Goal: Information Seeking & Learning: Learn about a topic

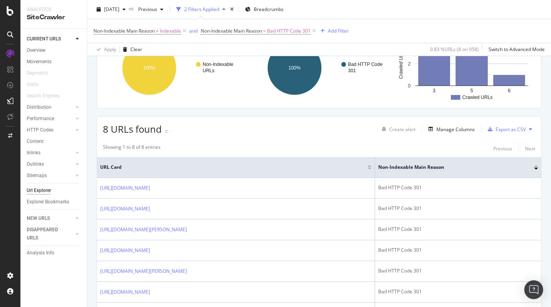
scroll to position [213, 0]
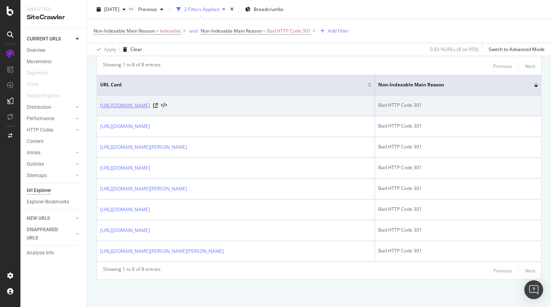
click at [150, 108] on link "https://info.onedoc.ch/de/blog/alle-fachgebiete/was-ist-der-rechtliche-rahmen-d…" at bounding box center [125, 106] width 50 height 8
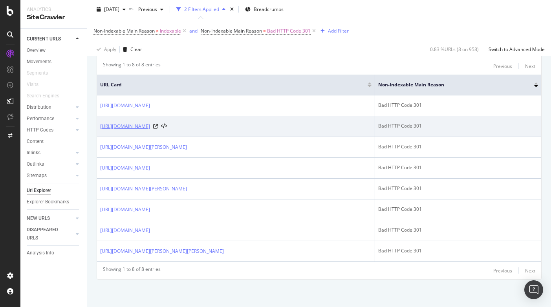
click at [150, 126] on link "https://info.onedoc.ch/de/blog/psychologen/die-videosprechstunde-fuer-psycholog…" at bounding box center [125, 126] width 50 height 8
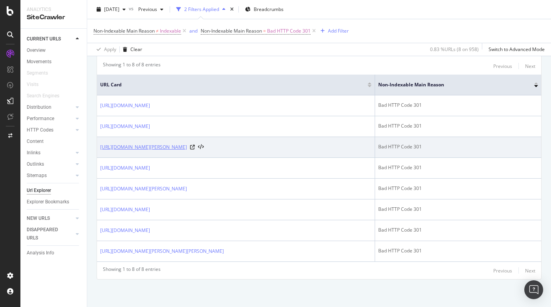
click at [187, 146] on link "https://info.onedoc.ch/de/blog/ophtalmologen/technologie-gesundheitswesen-inter…" at bounding box center [143, 147] width 87 height 8
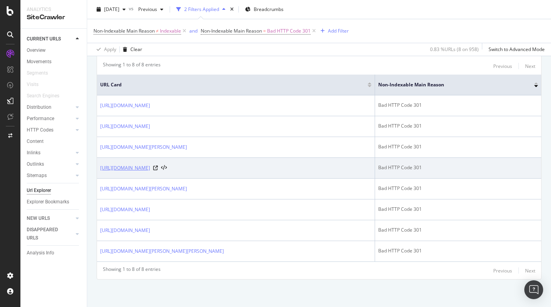
click at [150, 171] on link "https://info.onedoc.ch/fr/blog/physiotherapeutes/gagner-en-visibilite-centre-ph…" at bounding box center [125, 168] width 50 height 8
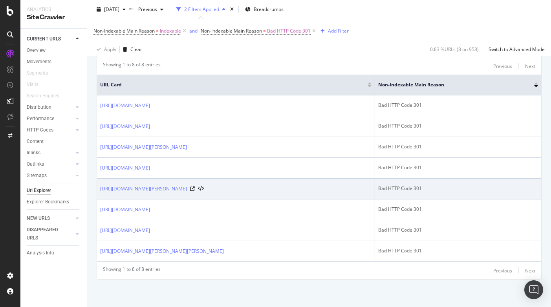
click at [187, 188] on link "https://info.onedoc.ch/en/blog/ophtalmologists/technology-healthcar-interview-d…" at bounding box center [143, 189] width 87 height 8
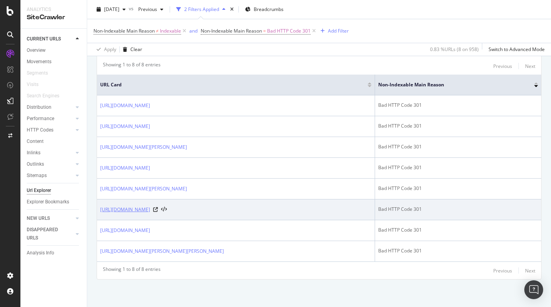
click at [150, 212] on link "https://info.onedoc.ch/en/blog/psychologists/video-consultation-for-psychologis…" at bounding box center [125, 210] width 50 height 8
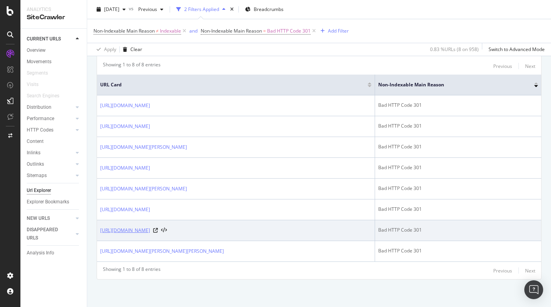
click at [150, 230] on link "https://info.onedoc.ch/fr/blog/medecins/rendez-vous-a-etapes-medecin-assistante…" at bounding box center [125, 230] width 50 height 8
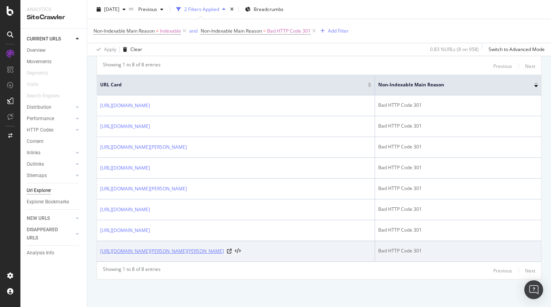
click at [224, 252] on link "https://info.onedoc.ch/fr/blog/dentistes/les-dentistes-suisses-en-route-vers-la…" at bounding box center [162, 251] width 124 height 8
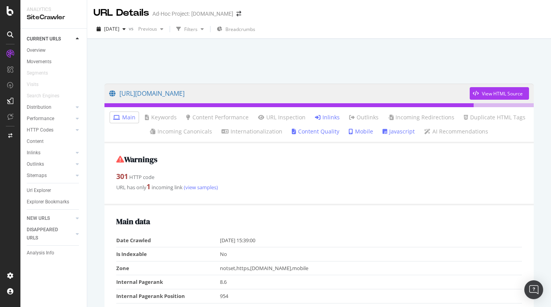
click at [331, 118] on link "Inlinks" at bounding box center [327, 117] width 25 height 8
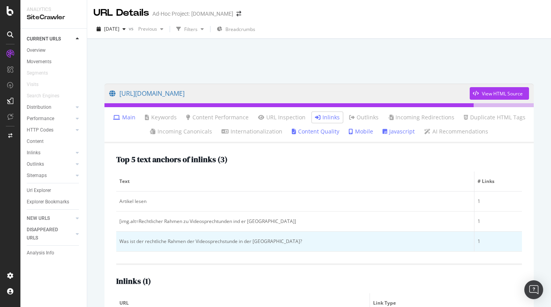
scroll to position [47, 0]
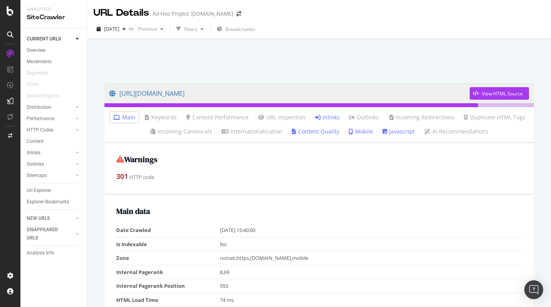
click at [329, 115] on link "Inlinks" at bounding box center [327, 117] width 25 height 8
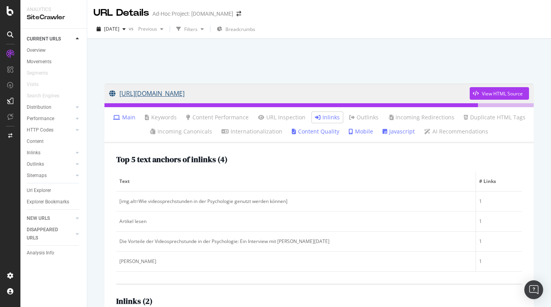
click at [321, 96] on link "[URL][DOMAIN_NAME]" at bounding box center [289, 94] width 360 height 20
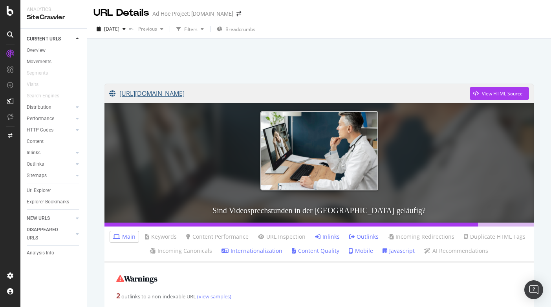
click at [370, 93] on link "https://info.onedoc.ch/de/blog/alle-fachgebiete/ist-die-schweiz-bereit-fuer-onl…" at bounding box center [289, 94] width 360 height 20
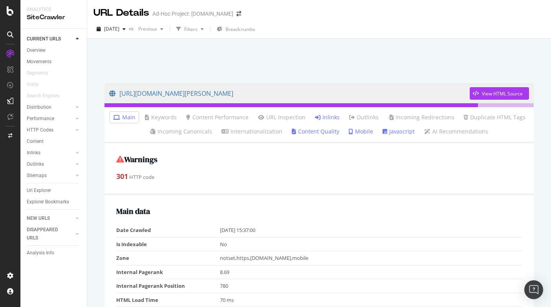
click at [328, 117] on link "Inlinks" at bounding box center [327, 117] width 25 height 8
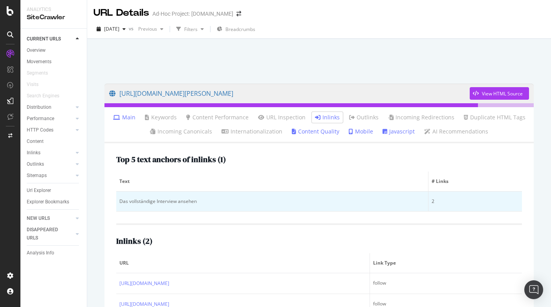
scroll to position [39, 0]
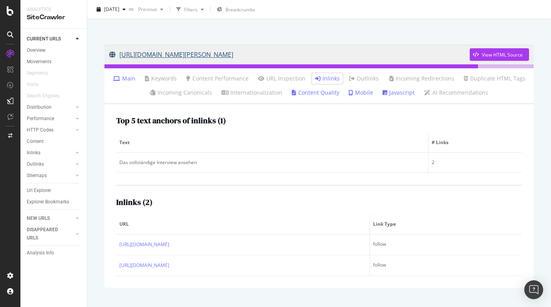
click at [393, 51] on link "https://info.onedoc.ch/de/blog/ophtalmologen/technologie-gesundheitswesen-inter…" at bounding box center [289, 55] width 360 height 20
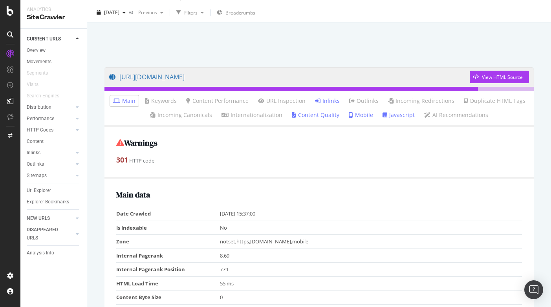
scroll to position [18, 0]
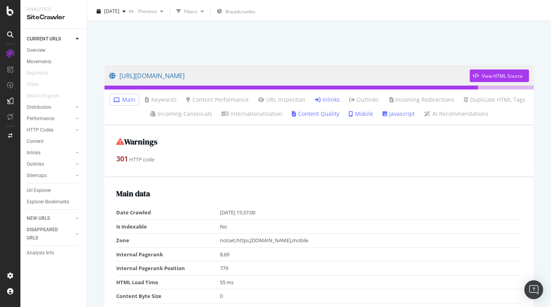
click at [333, 98] on link "Inlinks" at bounding box center [327, 100] width 25 height 8
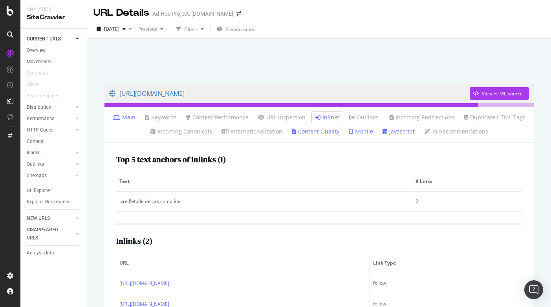
scroll to position [39, 0]
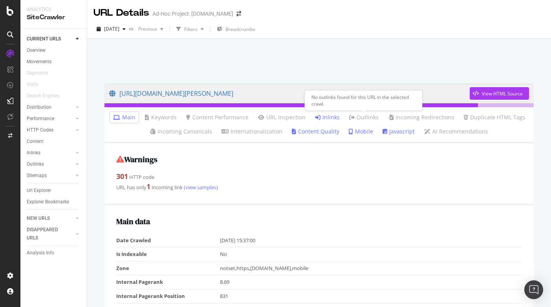
click at [327, 116] on link "Inlinks" at bounding box center [327, 117] width 25 height 8
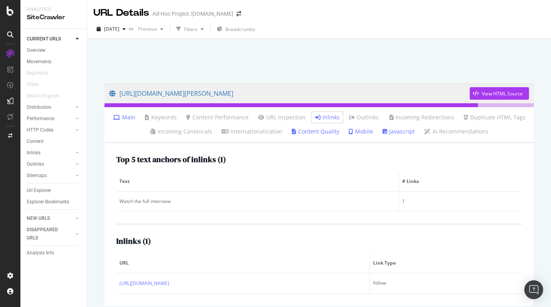
scroll to position [35, 0]
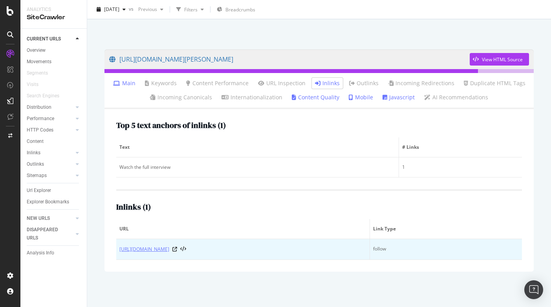
click at [169, 250] on link "[URL][DOMAIN_NAME]" at bounding box center [144, 249] width 50 height 8
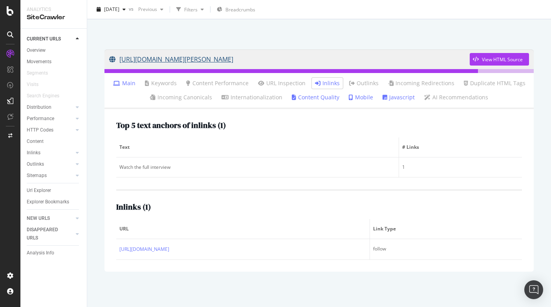
click at [395, 60] on link "[URL][DOMAIN_NAME][PERSON_NAME]" at bounding box center [289, 59] width 360 height 20
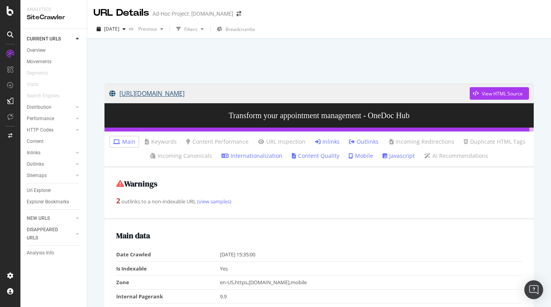
click at [202, 95] on link "https://info.onedoc.ch/en/hub/" at bounding box center [289, 94] width 360 height 20
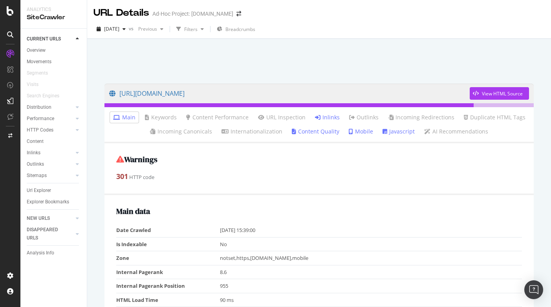
click at [329, 118] on link "Inlinks" at bounding box center [327, 117] width 25 height 8
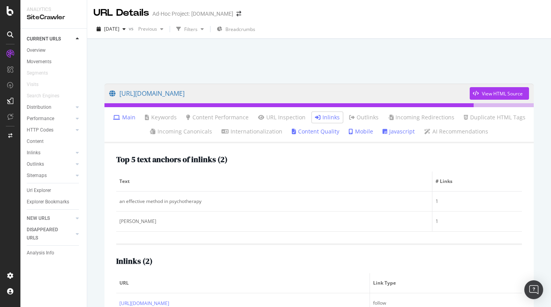
scroll to position [48, 0]
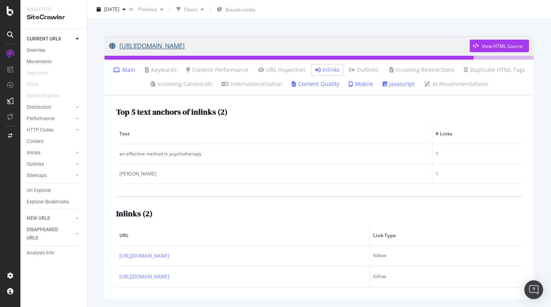
click at [314, 49] on link "https://info.onedoc.ch/en/blog/psychologists/video-consultation-for-psychologis…" at bounding box center [289, 46] width 360 height 20
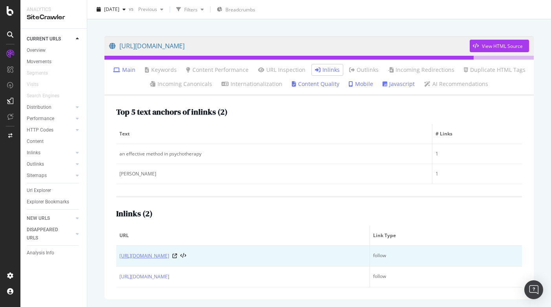
click at [169, 255] on link "https://info.onedoc.ch/en/blog/all-specialties/when-to-offer-teleconsultation-t…" at bounding box center [144, 256] width 50 height 8
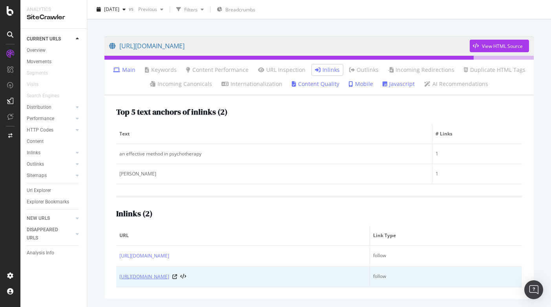
click at [169, 279] on link "https://info.onedoc.ch/en/blog/all-specialties/is-switzerland-ready-for-online-…" at bounding box center [144, 277] width 50 height 8
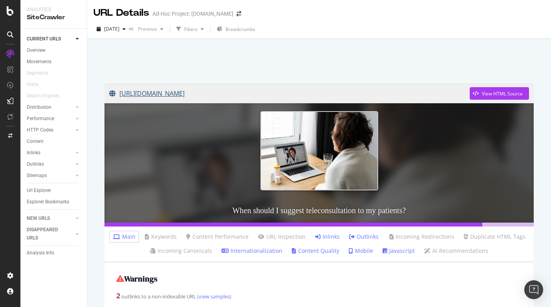
click at [327, 94] on link "https://info.onedoc.ch/en/blog/all-specialties/when-to-offer-teleconsultation-t…" at bounding box center [289, 94] width 360 height 20
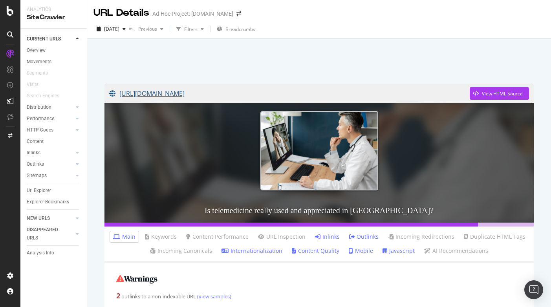
click at [320, 93] on link "https://info.onedoc.ch/en/blog/all-specialties/is-switzerland-ready-for-online-…" at bounding box center [289, 94] width 360 height 20
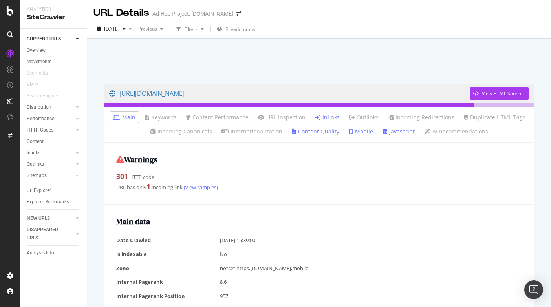
click at [323, 118] on link "Inlinks" at bounding box center [327, 117] width 25 height 8
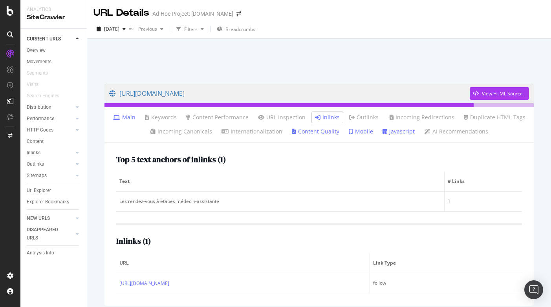
scroll to position [35, 0]
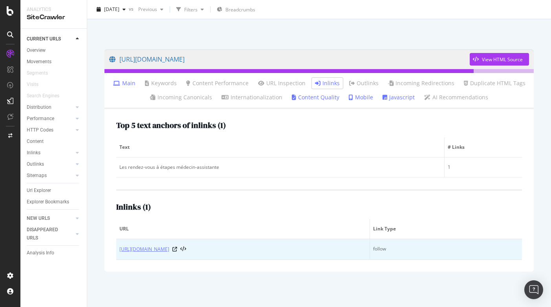
click at [169, 247] on link "https://info.onedoc.ch/fr/blog/hygienistes-dentaires/rendez-vous-a-etapes-cabin…" at bounding box center [144, 249] width 50 height 8
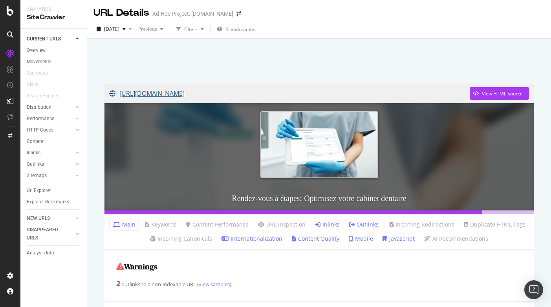
click at [340, 91] on link "[URL][DOMAIN_NAME]" at bounding box center [289, 94] width 360 height 20
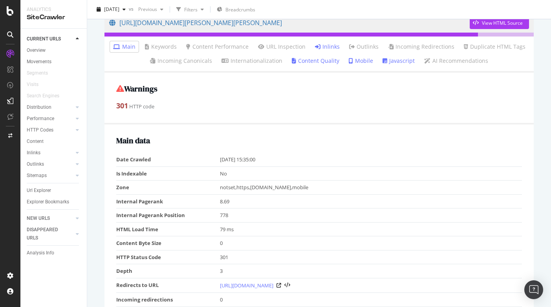
scroll to position [15, 0]
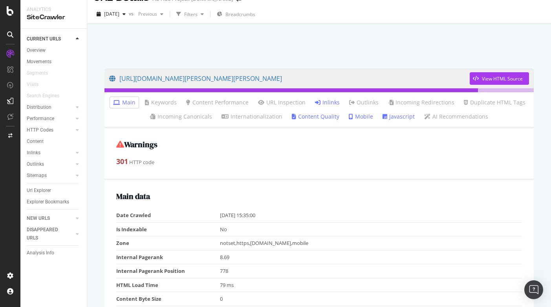
click at [324, 105] on link "Inlinks" at bounding box center [327, 102] width 25 height 8
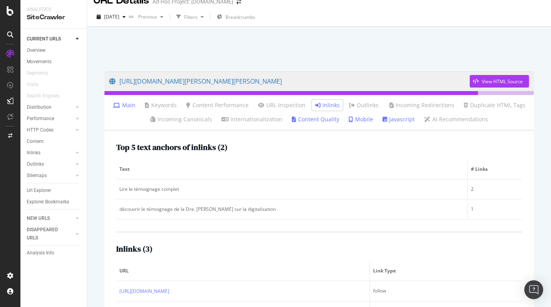
scroll to position [69, 0]
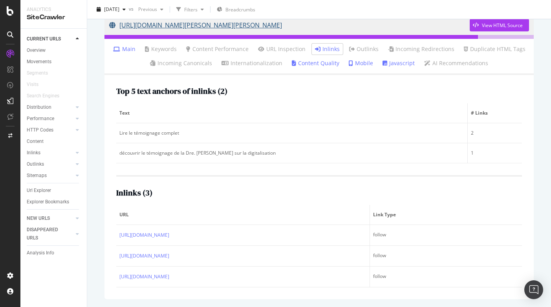
click at [345, 26] on link "https://info.onedoc.ch/fr/blog/dentistes/les-dentistes-suisses-en-route-vers-la…" at bounding box center [289, 25] width 360 height 20
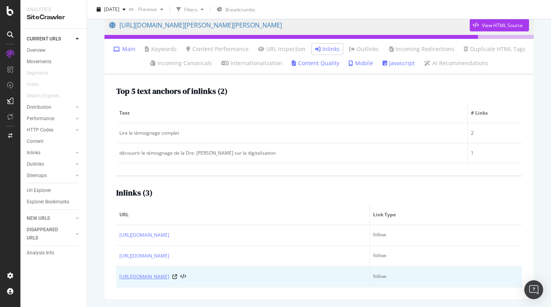
click at [169, 278] on link "[URL][DOMAIN_NAME]" at bounding box center [144, 277] width 50 height 8
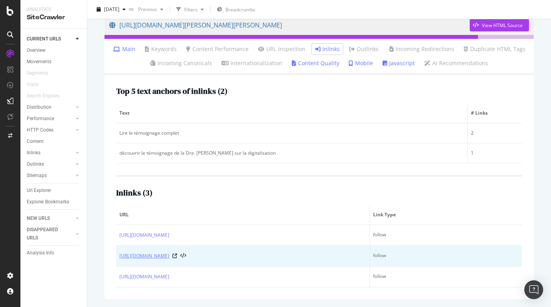
click at [169, 257] on link "[URL][DOMAIN_NAME]" at bounding box center [144, 256] width 50 height 8
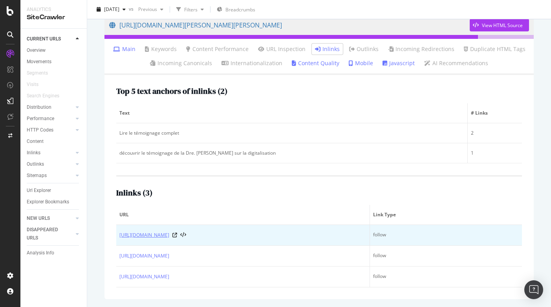
click at [168, 236] on link "[URL][DOMAIN_NAME]" at bounding box center [144, 235] width 50 height 8
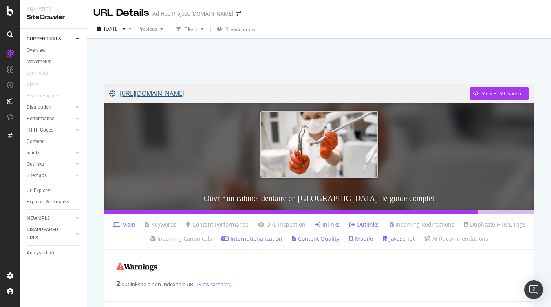
click at [284, 92] on link "[URL][DOMAIN_NAME]" at bounding box center [289, 94] width 360 height 20
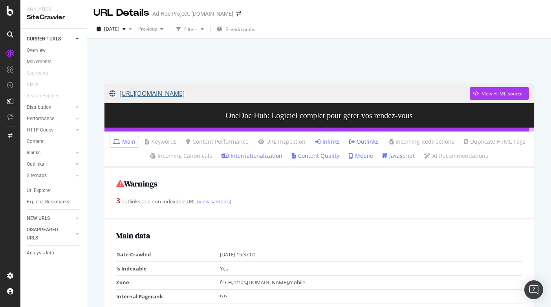
click at [186, 96] on link "[URL][DOMAIN_NAME]" at bounding box center [289, 94] width 360 height 20
click at [334, 144] on link "Inlinks" at bounding box center [327, 142] width 25 height 8
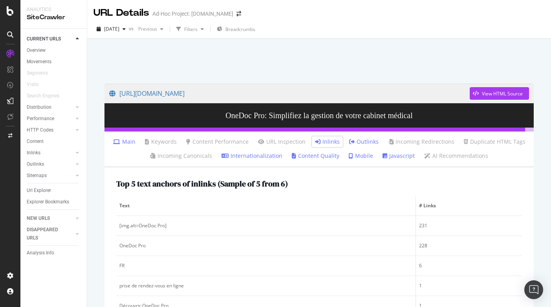
click at [330, 139] on link "Inlinks" at bounding box center [327, 142] width 25 height 8
click at [171, 92] on link "[URL][DOMAIN_NAME]" at bounding box center [289, 94] width 360 height 20
